Goal: Navigation & Orientation: Find specific page/section

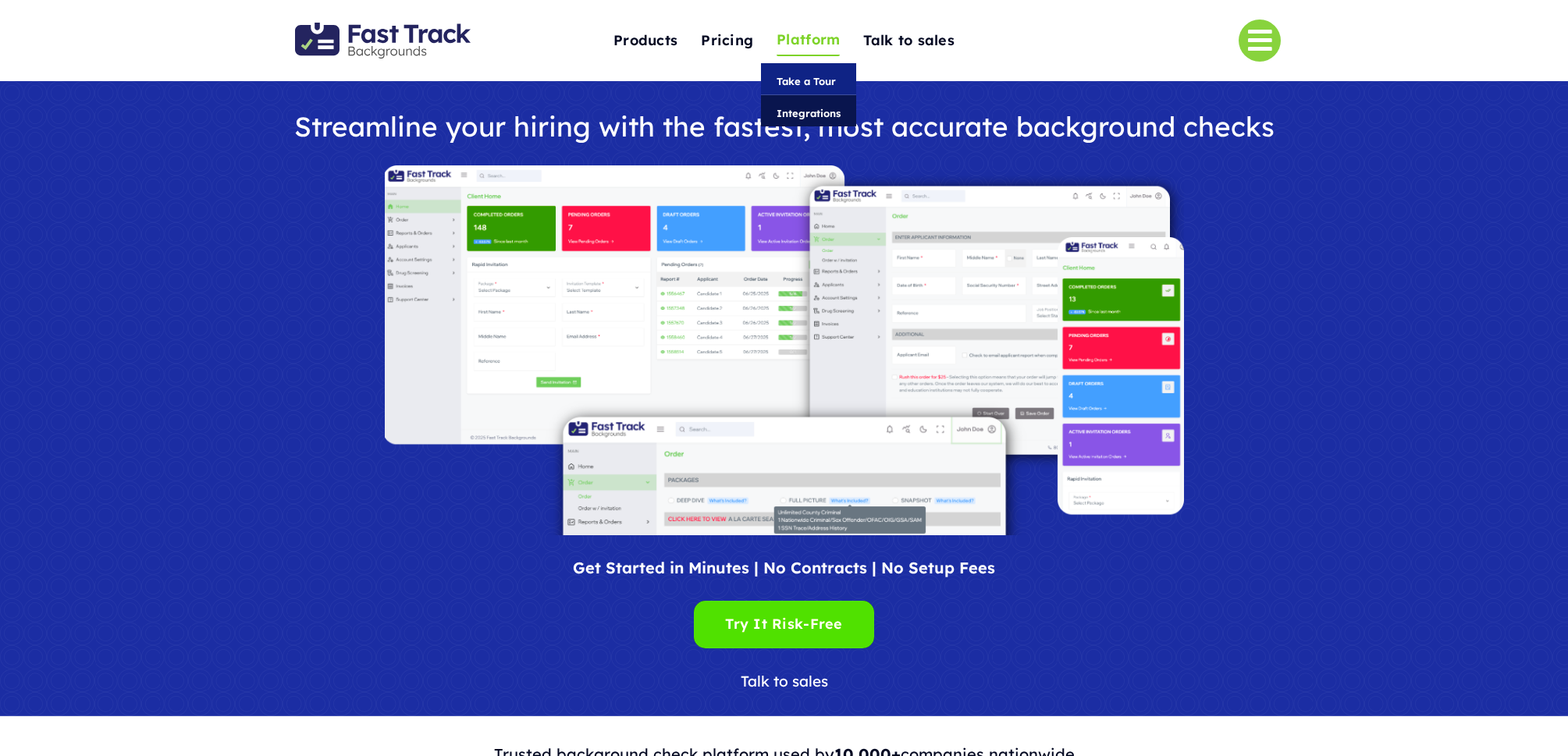
click at [806, 110] on span "Integrations" at bounding box center [808, 113] width 64 height 17
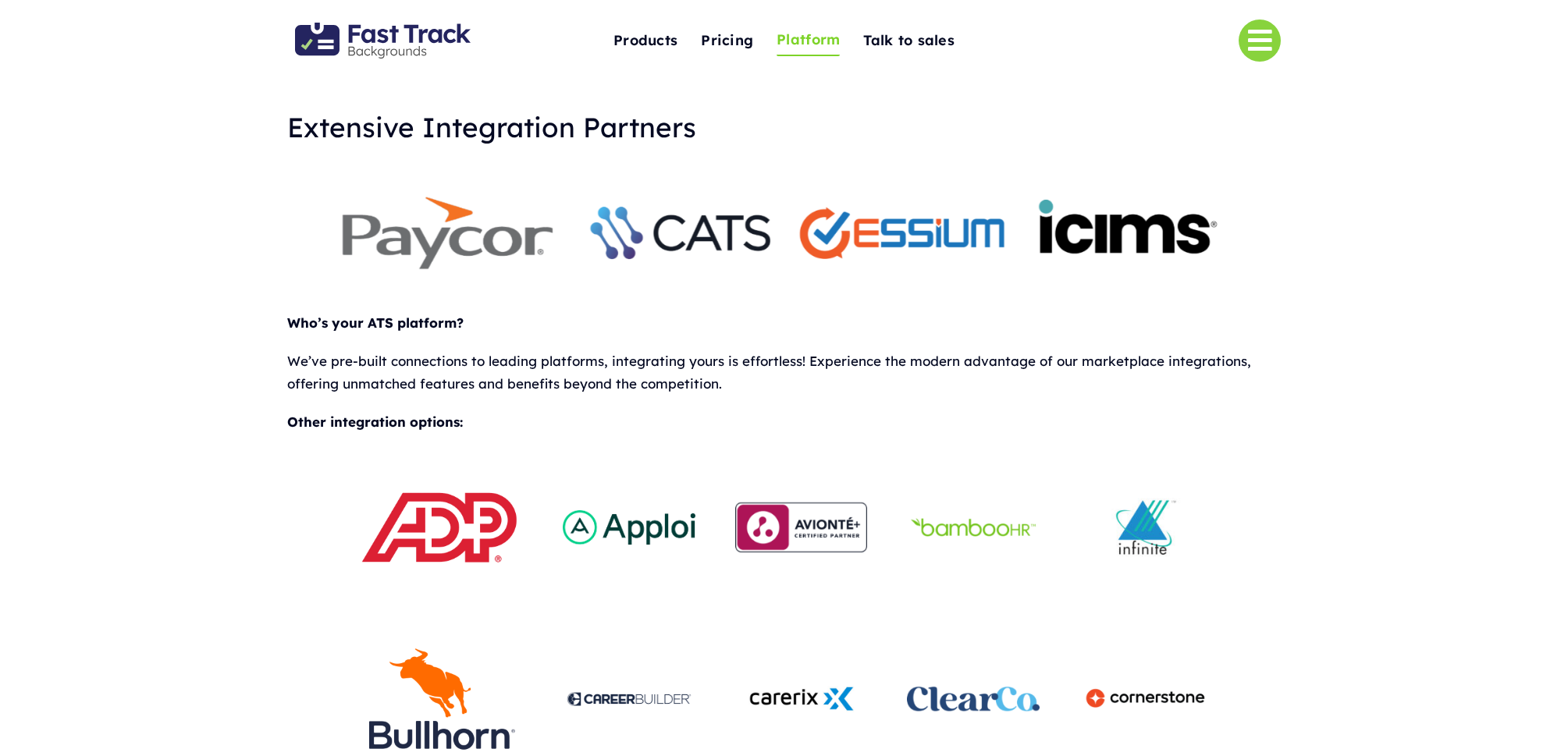
drag, startPoint x: 467, startPoint y: 29, endPoint x: 457, endPoint y: 30, distance: 10.0
click at [465, 30] on img "Fast Track Backgrounds Logo" at bounding box center [382, 40] width 176 height 36
